Goal: Transaction & Acquisition: Register for event/course

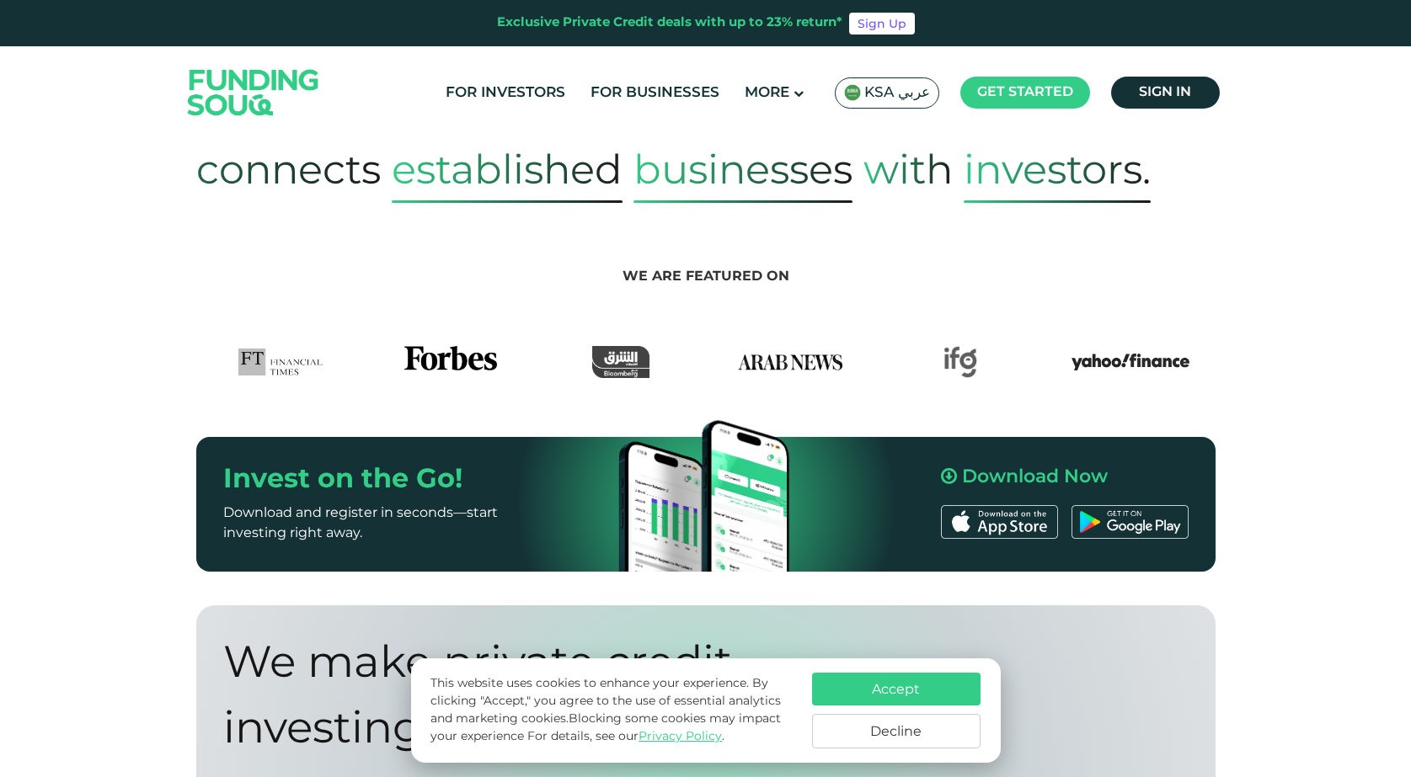
scroll to position [842, 0]
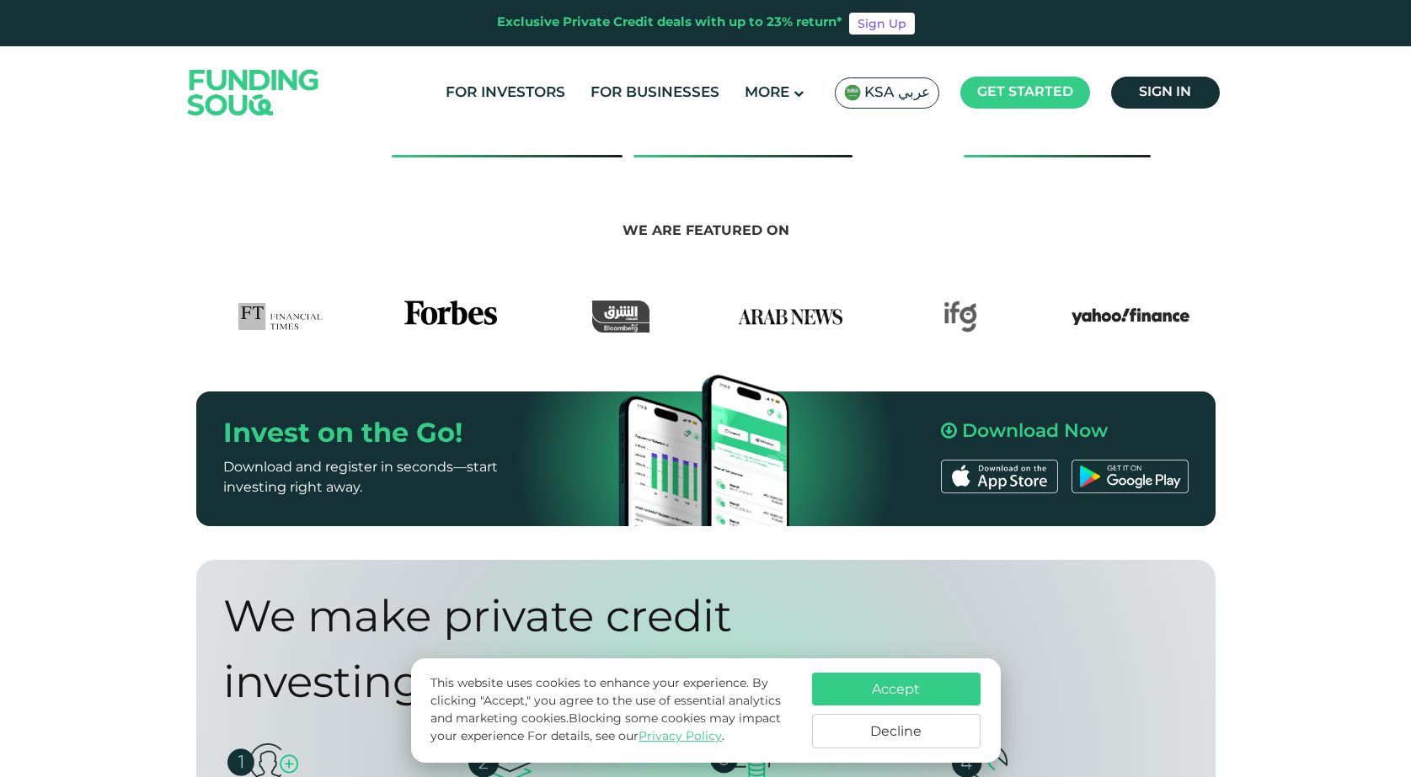
click at [861, 692] on button "Accept" at bounding box center [896, 689] width 168 height 33
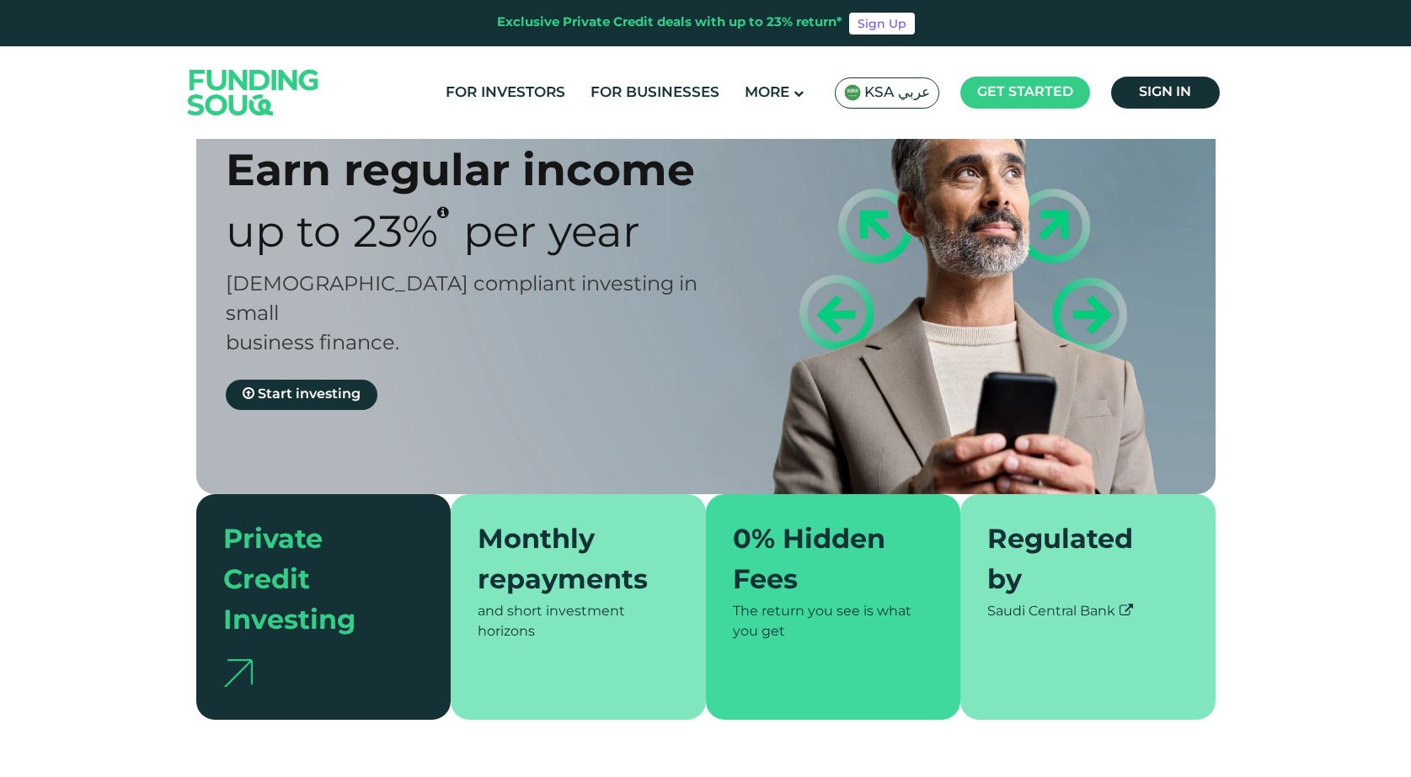
scroll to position [0, 0]
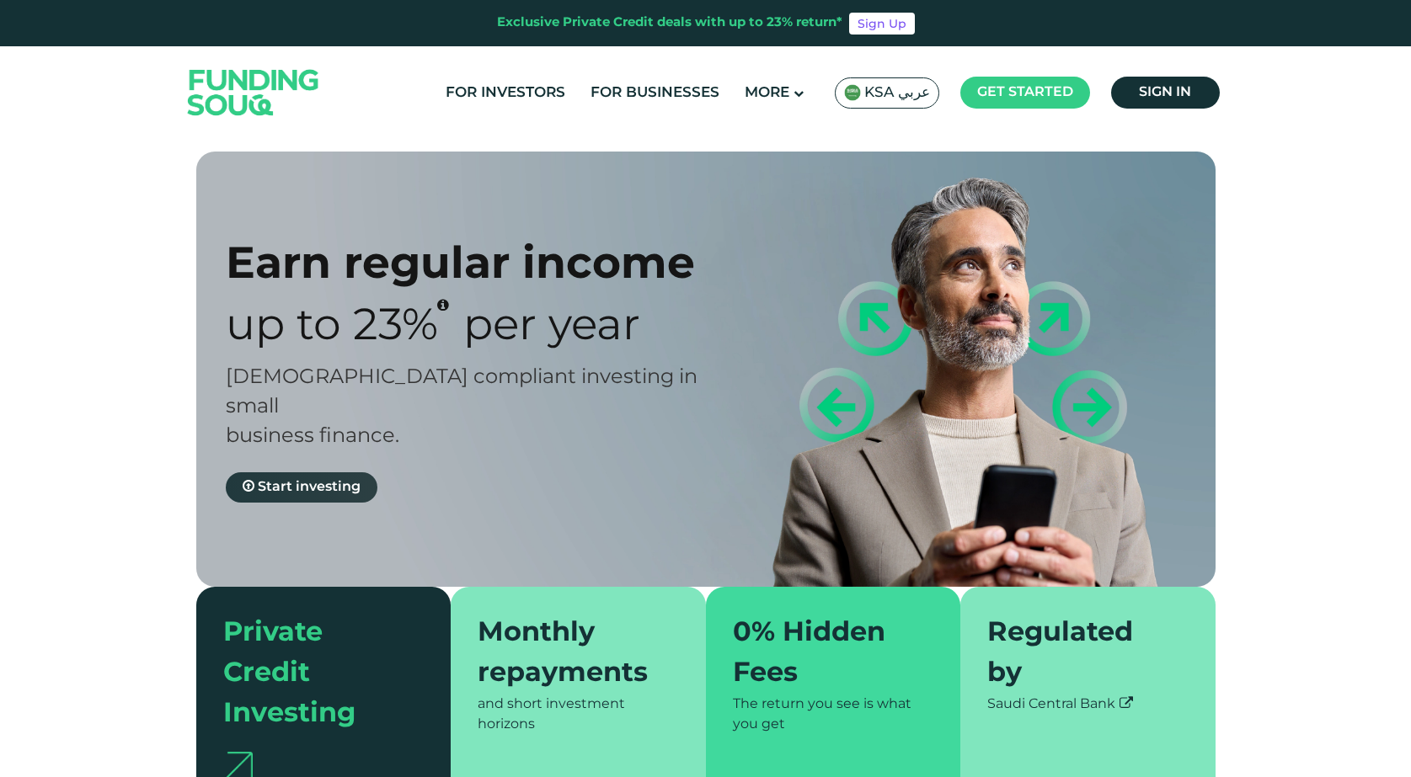
click at [333, 481] on span "Start investing" at bounding box center [309, 487] width 103 height 13
